Goal: Information Seeking & Learning: Learn about a topic

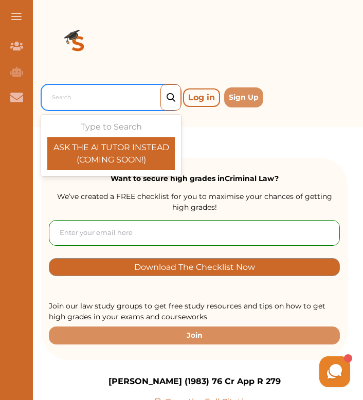
click at [83, 91] on div at bounding box center [113, 98] width 123 height 14
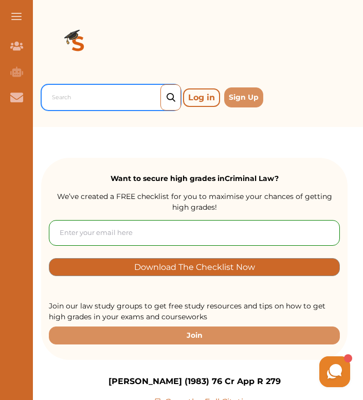
paste input "[PERSON_NAME] (2012) 247 CLR 531"
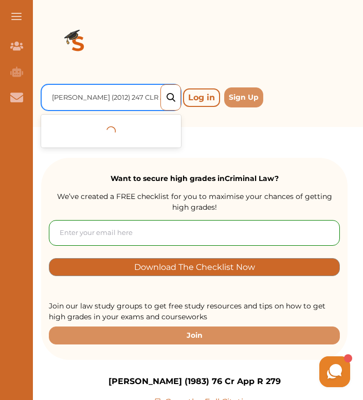
type input "[PERSON_NAME] (2012) 247 CLR 531"
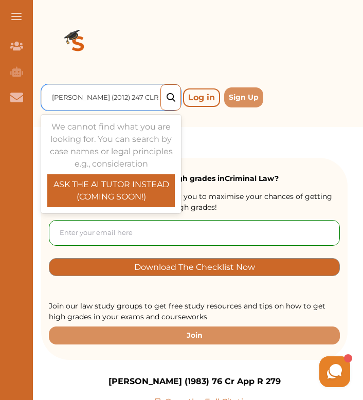
click at [88, 187] on p "ASK THE AI TUTOR INSTEAD (COMING SOON!)" at bounding box center [111, 190] width 128 height 25
click at [116, 123] on div "We cannot find what you are looking for. You can search by case names or legal …" at bounding box center [111, 164] width 128 height 86
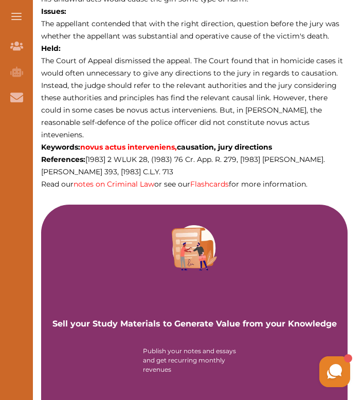
scroll to position [755, 0]
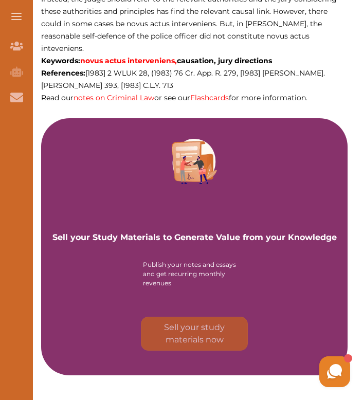
click at [19, 19] on span at bounding box center [16, 19] width 10 height 1
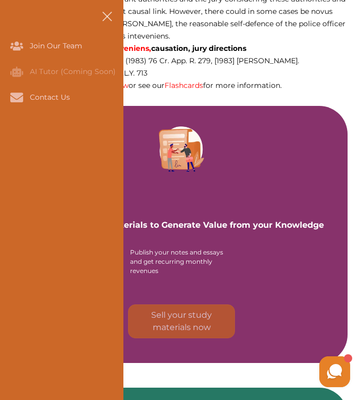
click at [160, 26] on span "The Court of Appeal dismissed the appeal. The Court found that in homicide case…" at bounding box center [180, 5] width 330 height 71
click at [140, 94] on div "We do not allow selecting and copying of our content. You can get our subscript…" at bounding box center [181, 200] width 363 height 400
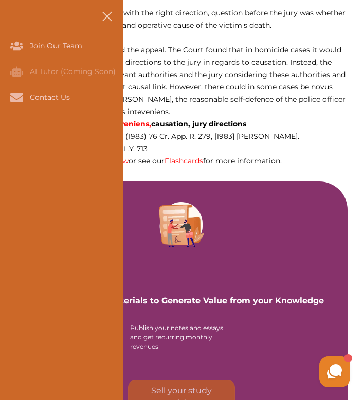
click at [104, 21] on button at bounding box center [107, 16] width 33 height 33
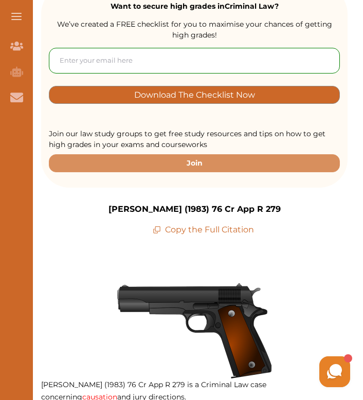
scroll to position [0, 0]
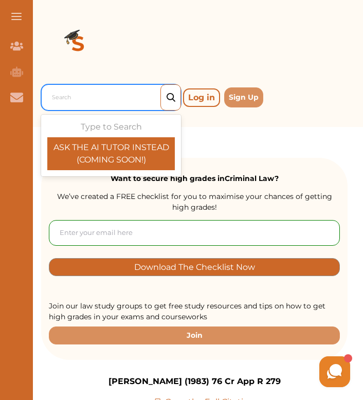
click at [93, 107] on div "Search" at bounding box center [111, 97] width 140 height 26
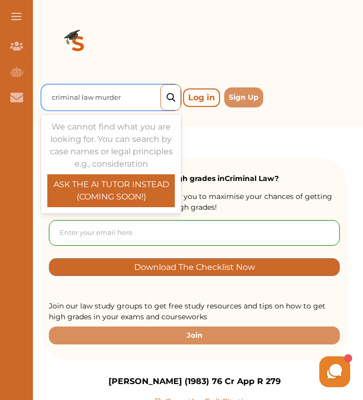
type input "criminal law murder"
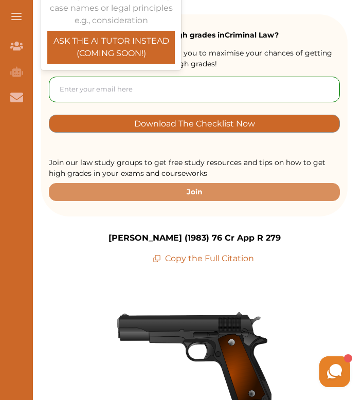
scroll to position [274, 0]
